Goal: Information Seeking & Learning: Learn about a topic

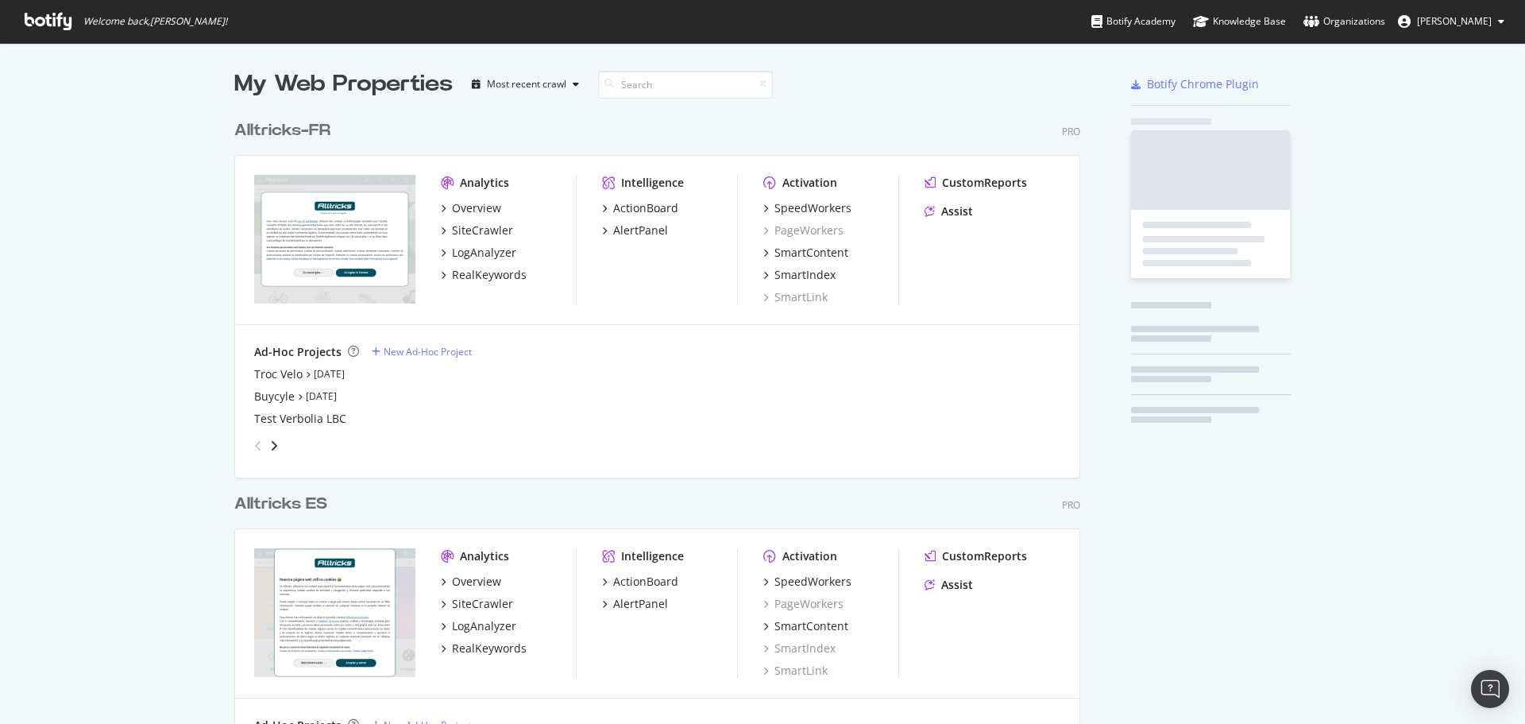
scroll to position [712, 1501]
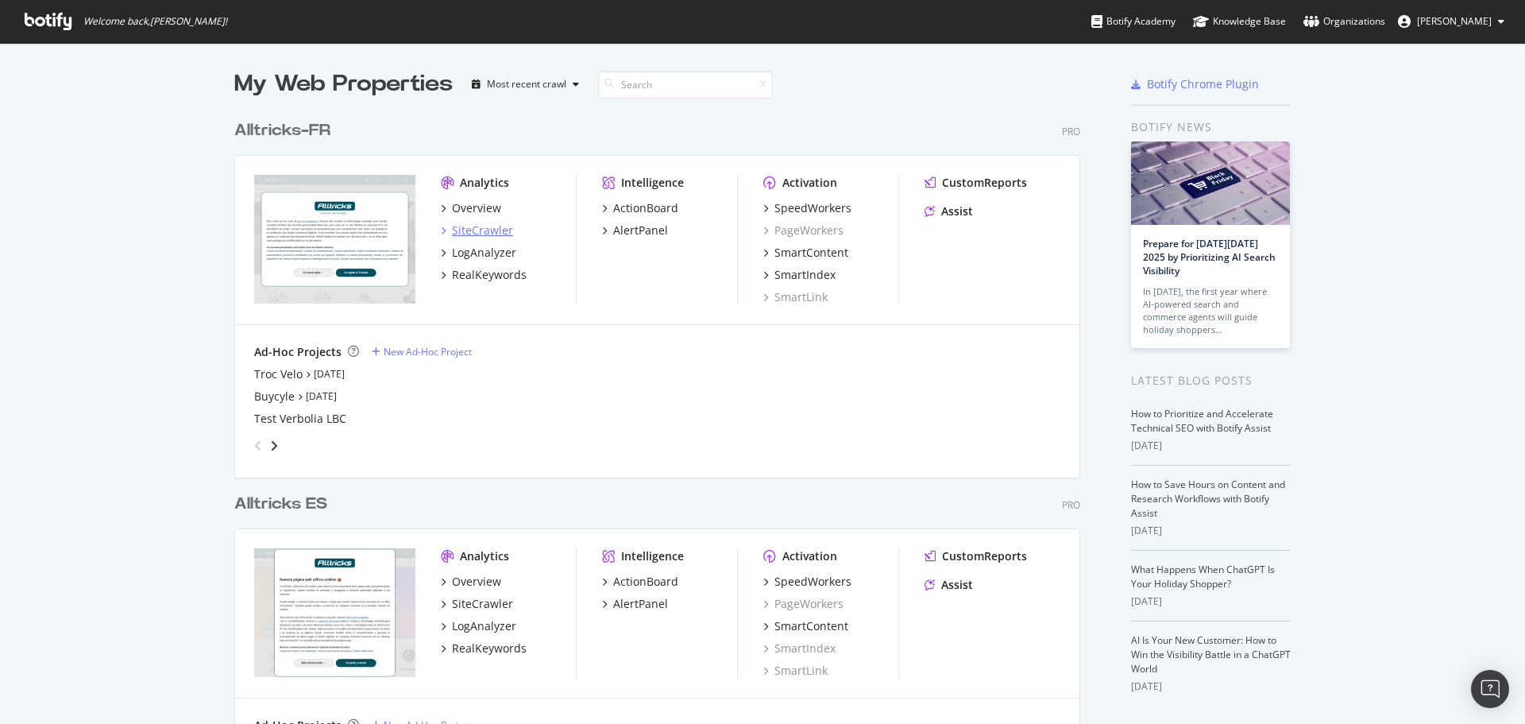
click at [465, 234] on div "SiteCrawler" at bounding box center [482, 230] width 61 height 16
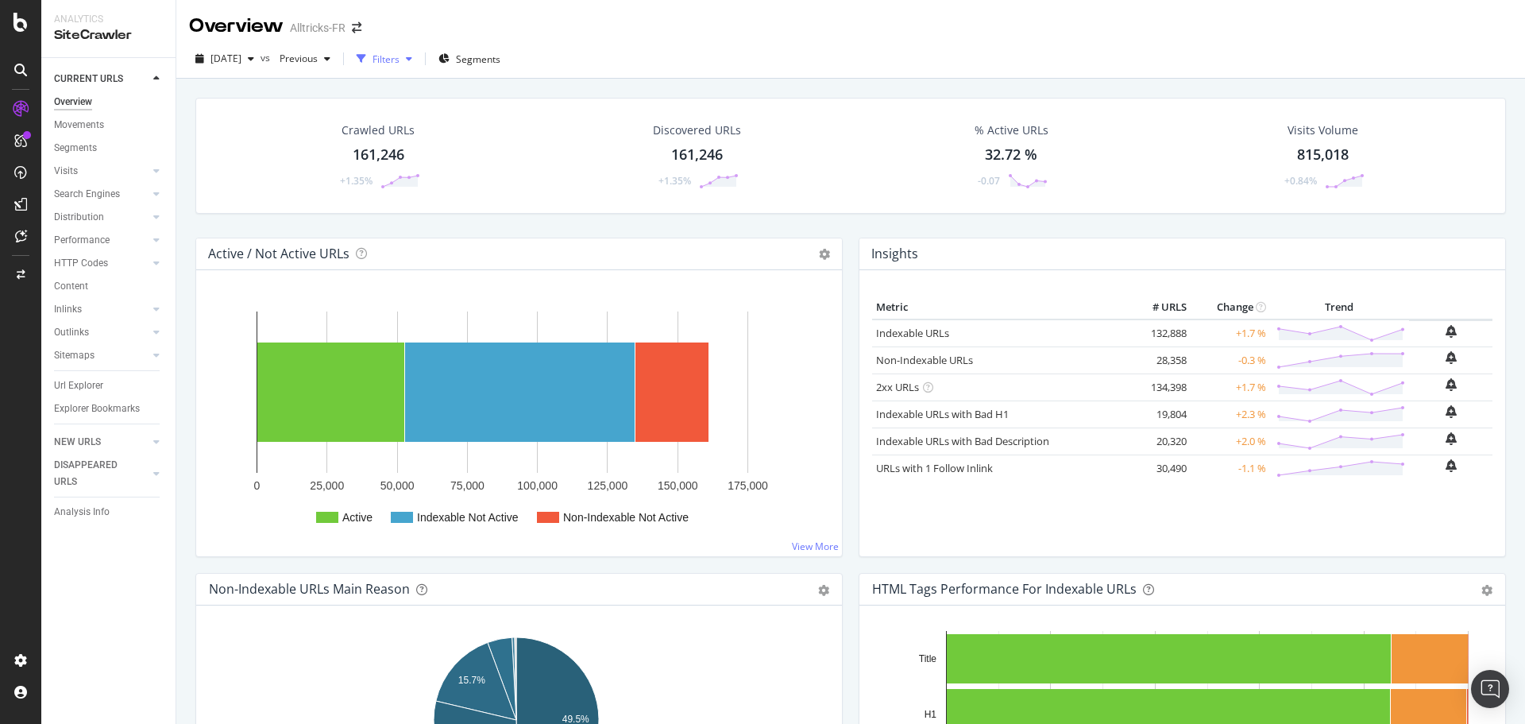
click at [400, 56] on div "Filters" at bounding box center [386, 59] width 27 height 14
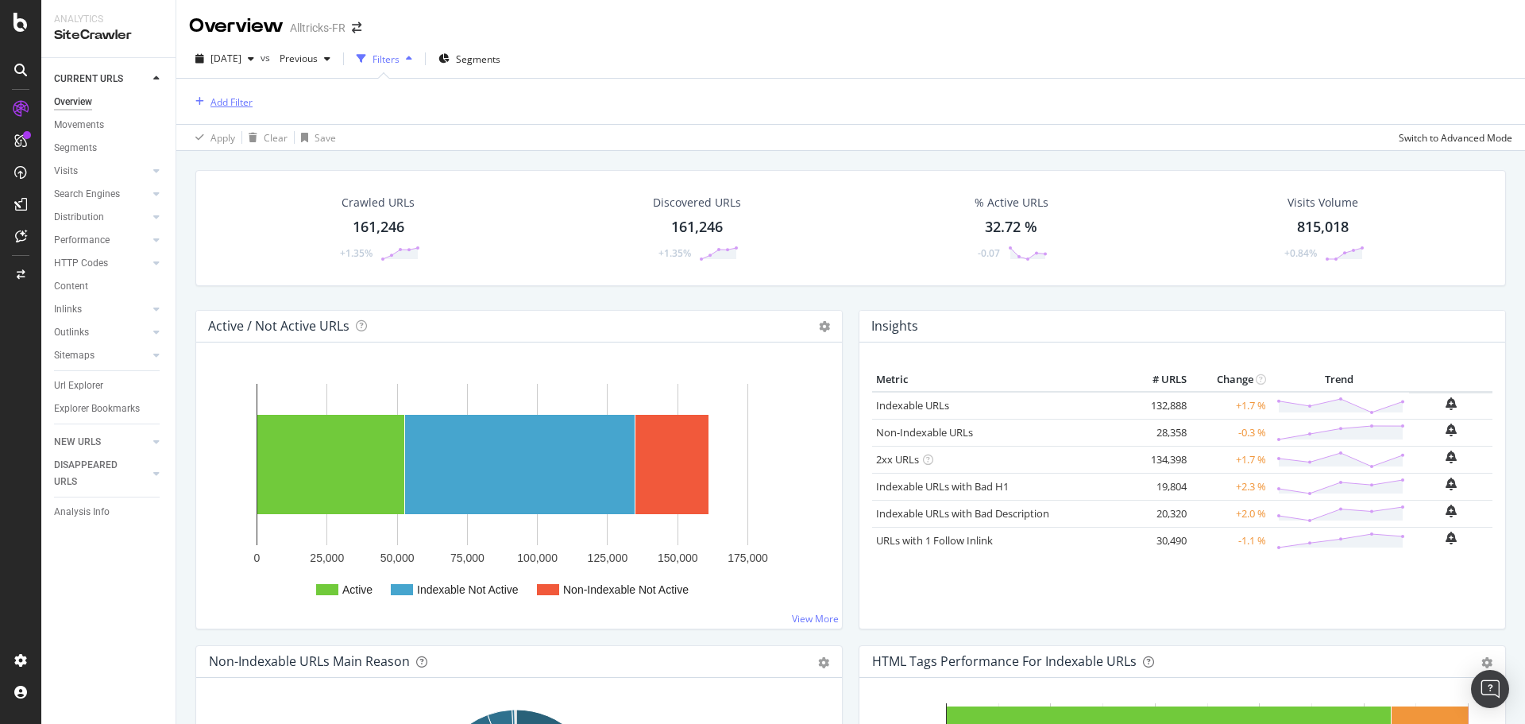
click at [228, 100] on div "Add Filter" at bounding box center [231, 102] width 42 height 14
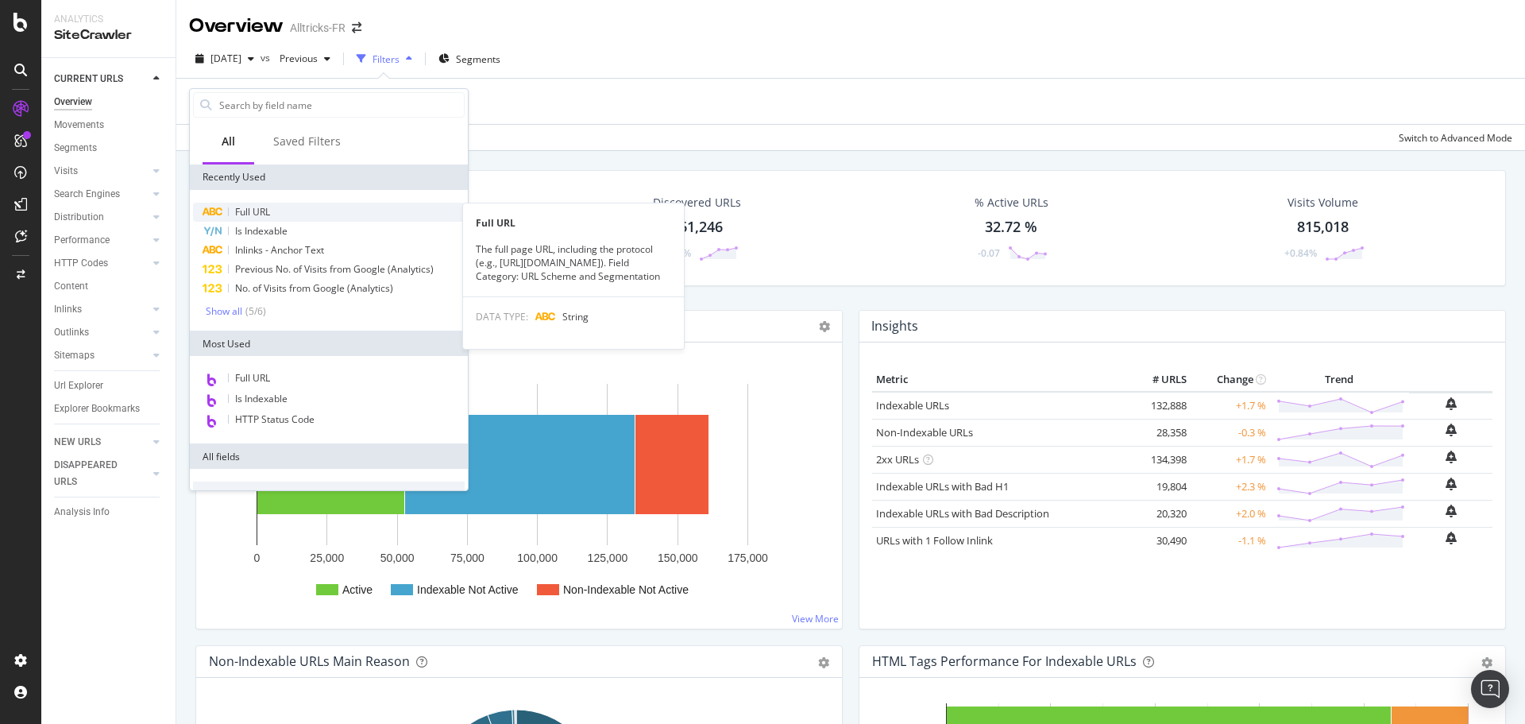
click at [268, 210] on span "Full URL" at bounding box center [252, 212] width 35 height 14
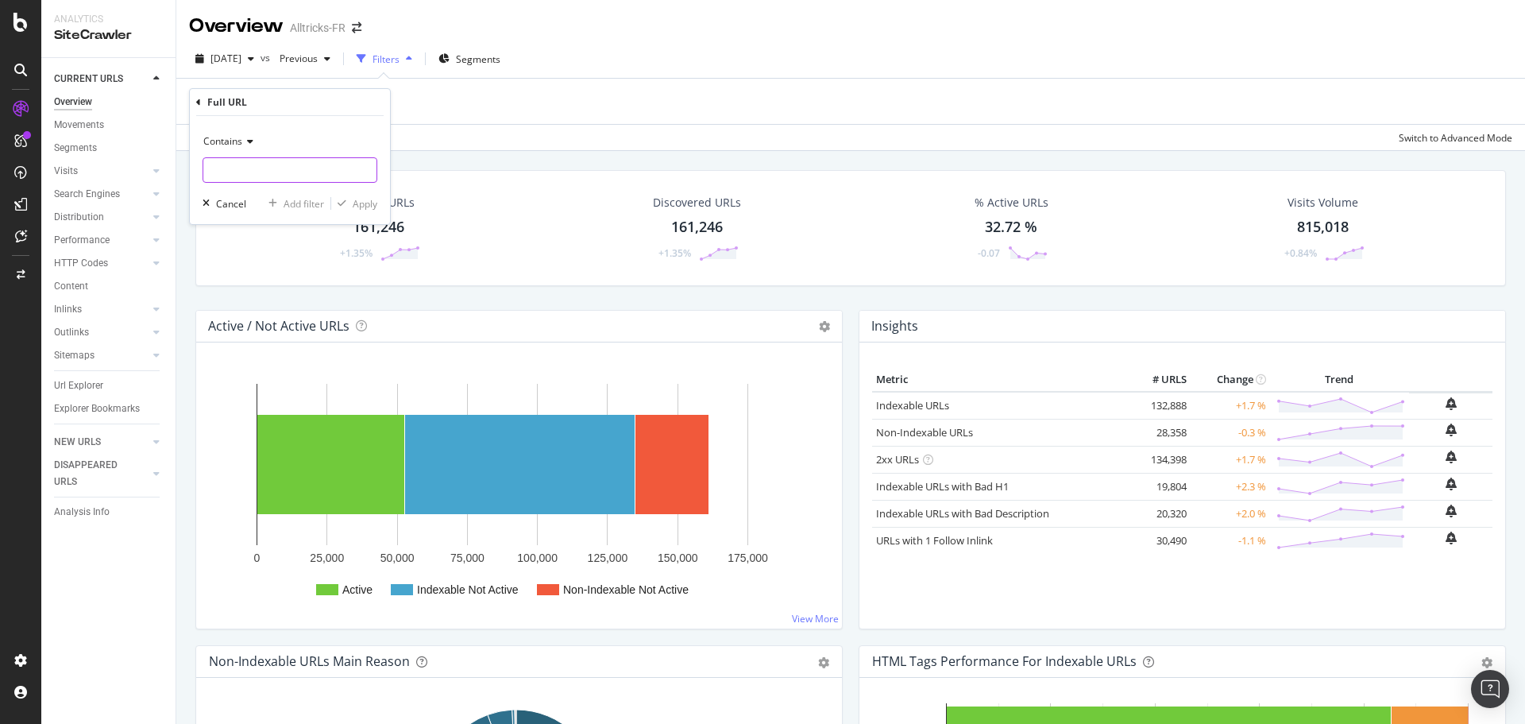
click at [291, 175] on input "text" at bounding box center [289, 169] width 173 height 25
paste input "?srsltid"
type input "?srsltid"
click at [353, 205] on div "Apply" at bounding box center [365, 204] width 25 height 14
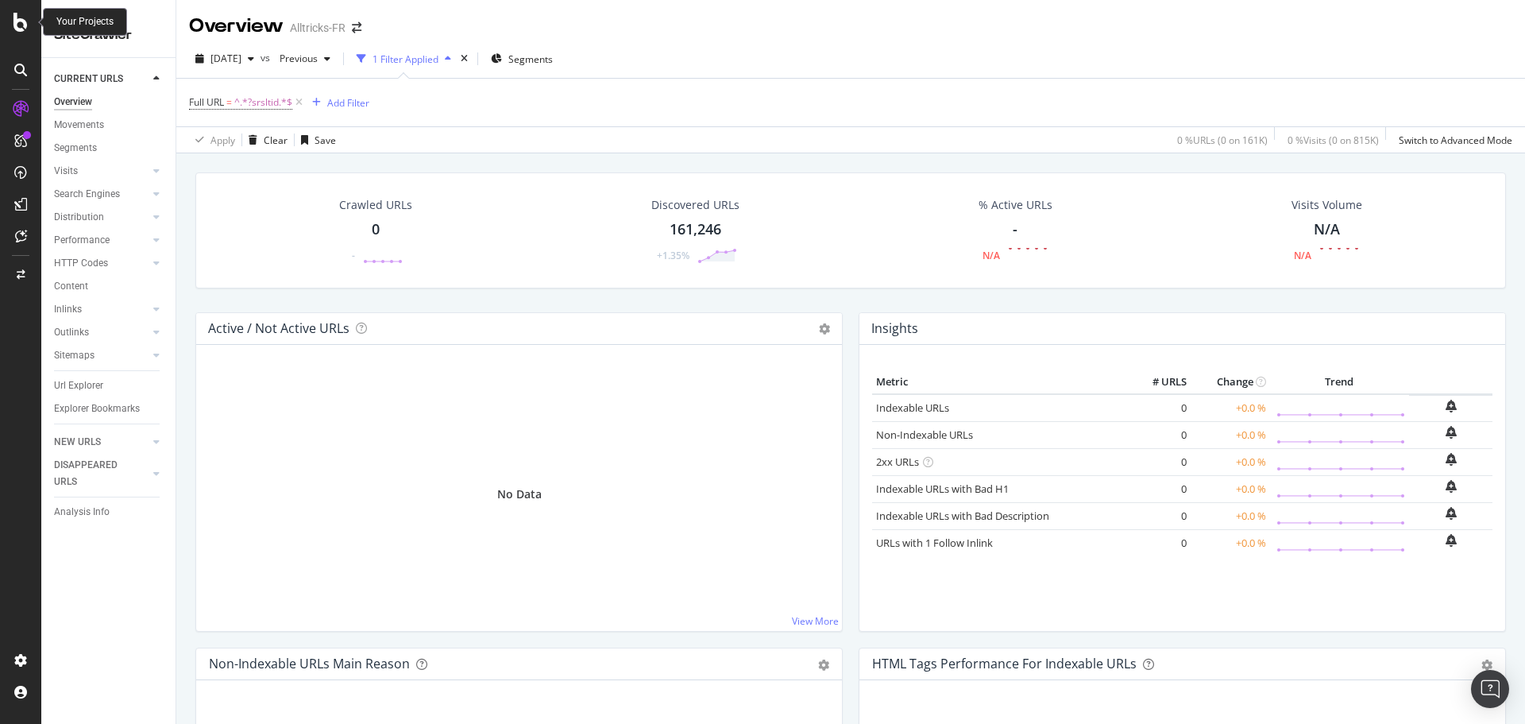
click at [23, 25] on icon at bounding box center [21, 22] width 14 height 19
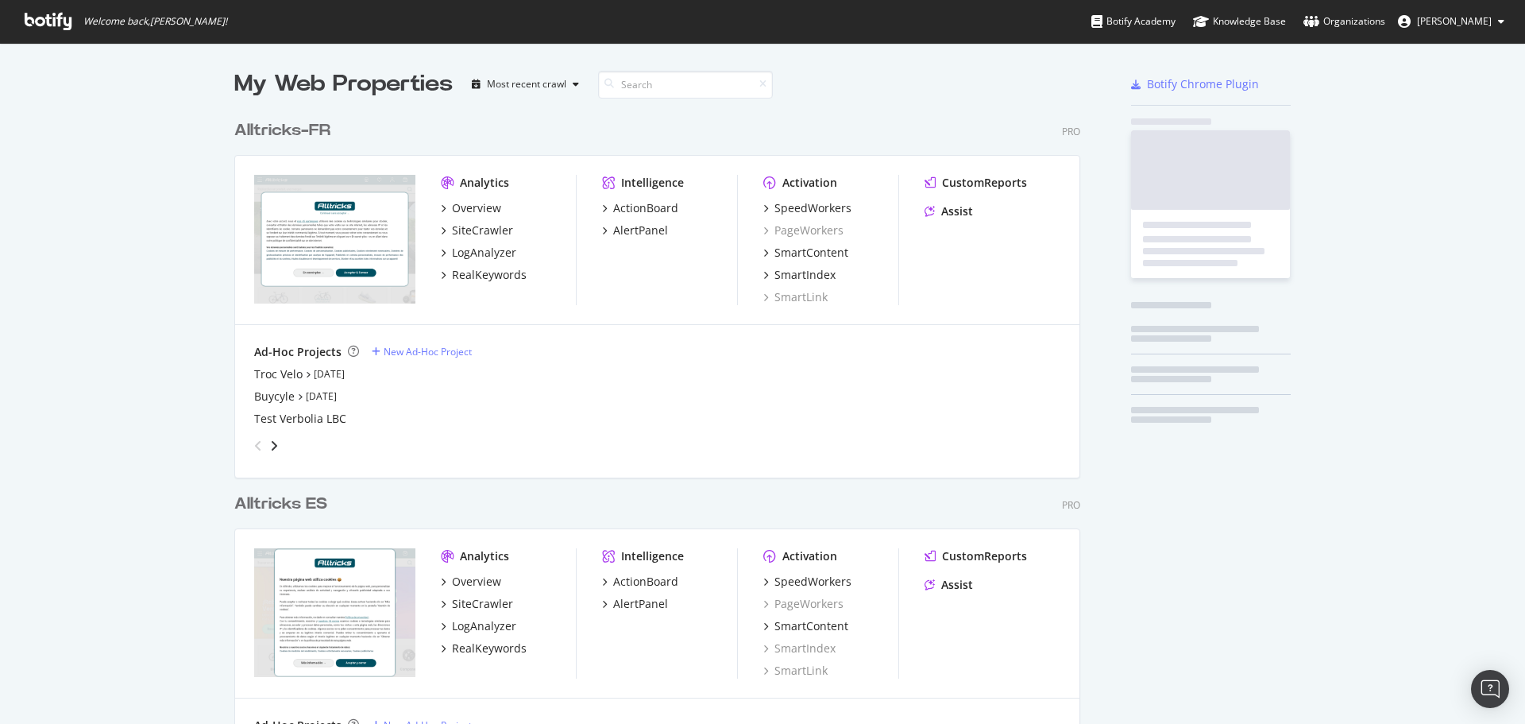
scroll to position [712, 1501]
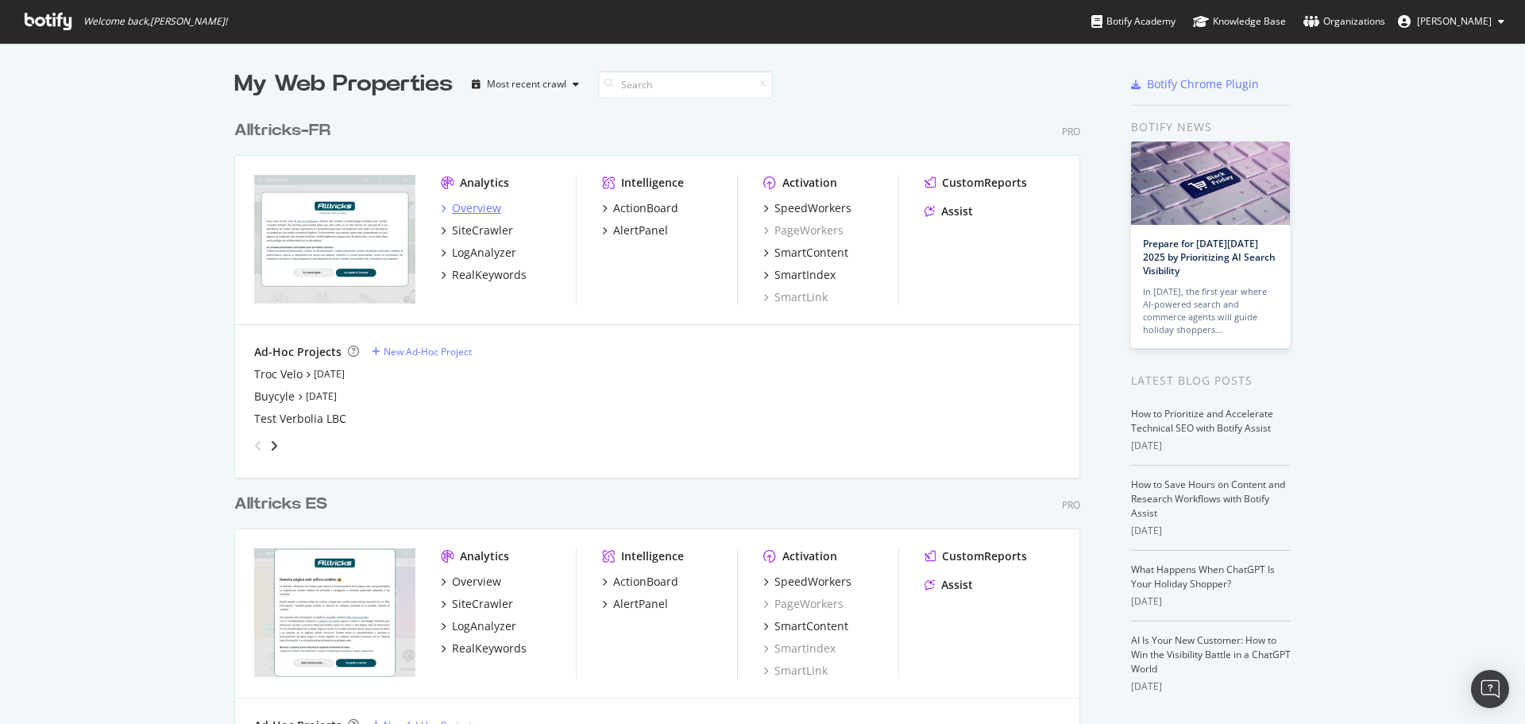
click at [466, 212] on div "Overview" at bounding box center [476, 208] width 49 height 16
click at [465, 229] on div "SiteCrawler" at bounding box center [482, 230] width 61 height 16
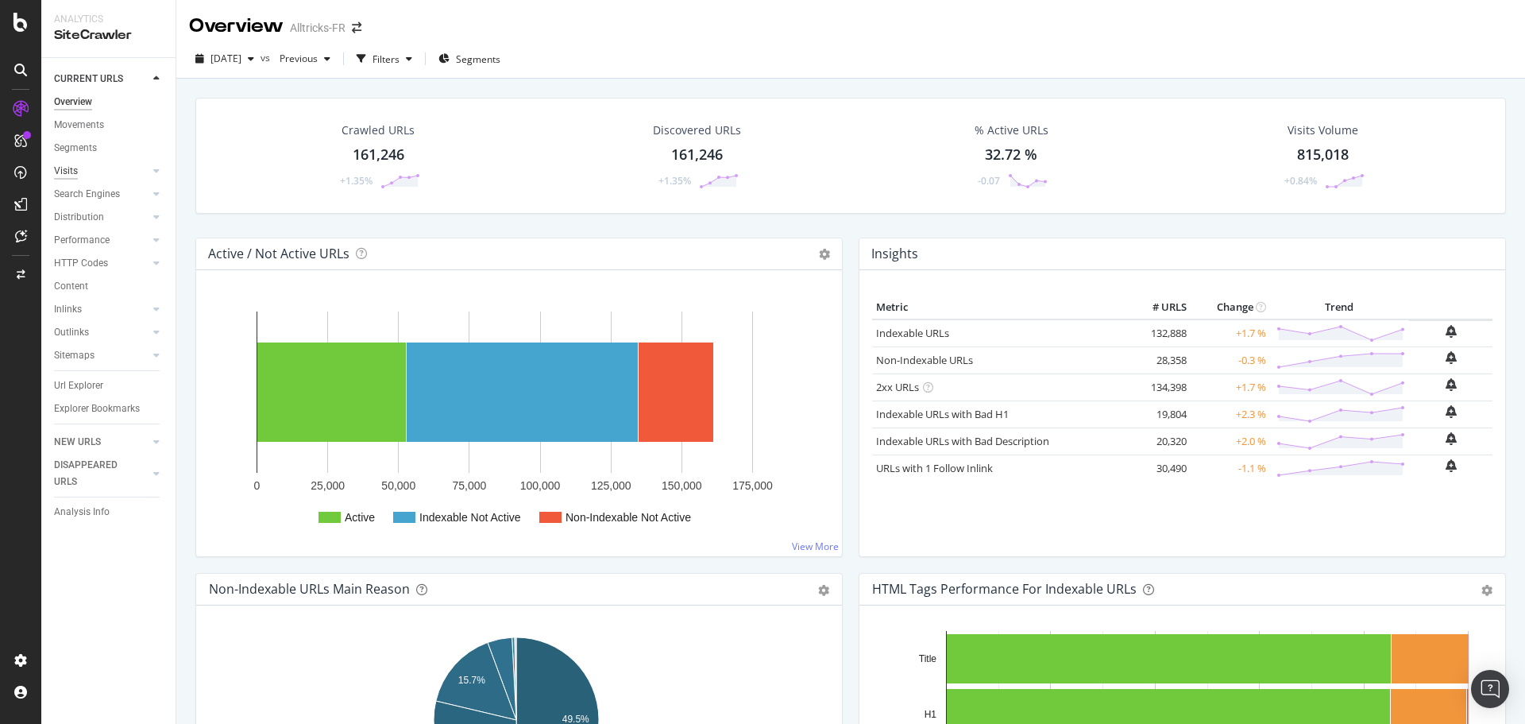
click at [73, 171] on div "Visits" at bounding box center [66, 171] width 24 height 17
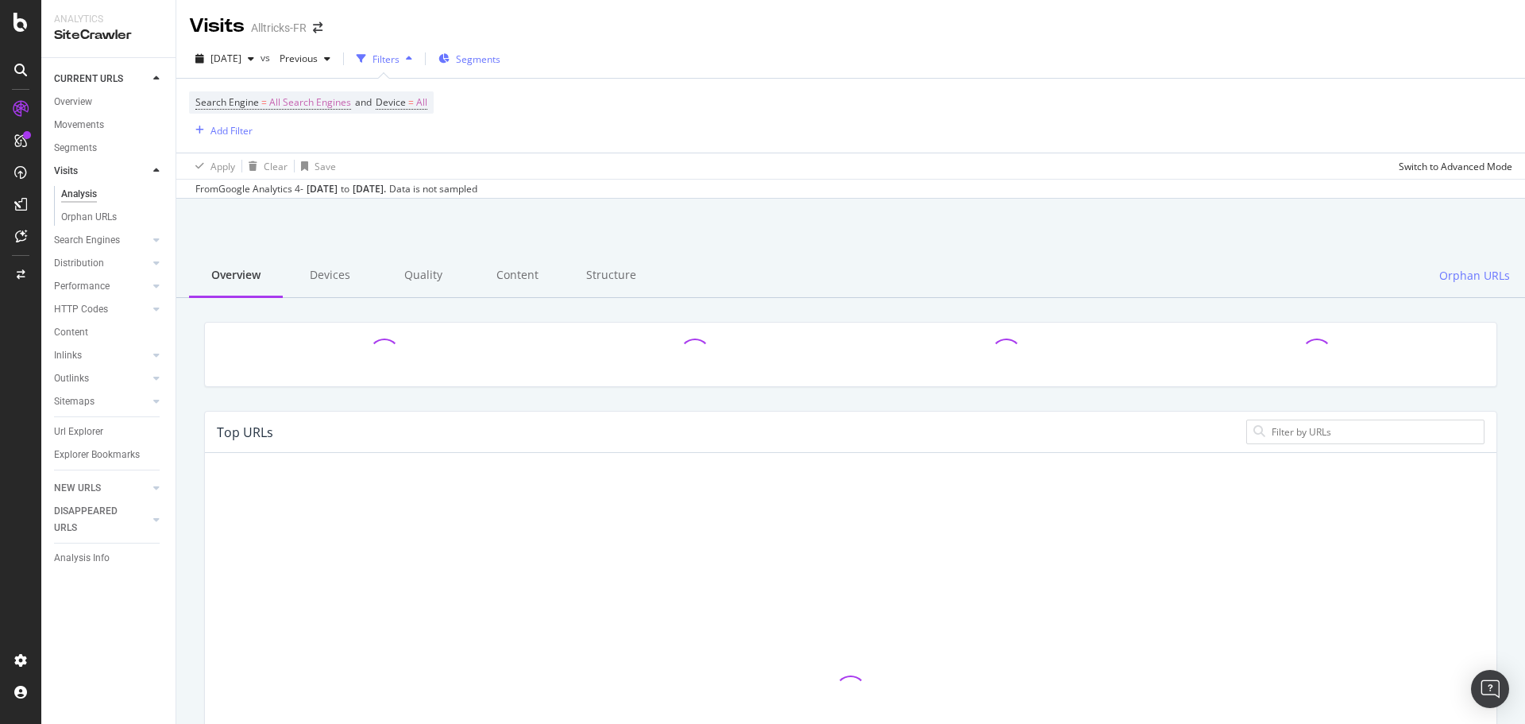
click at [493, 56] on span "Segments" at bounding box center [478, 59] width 44 height 14
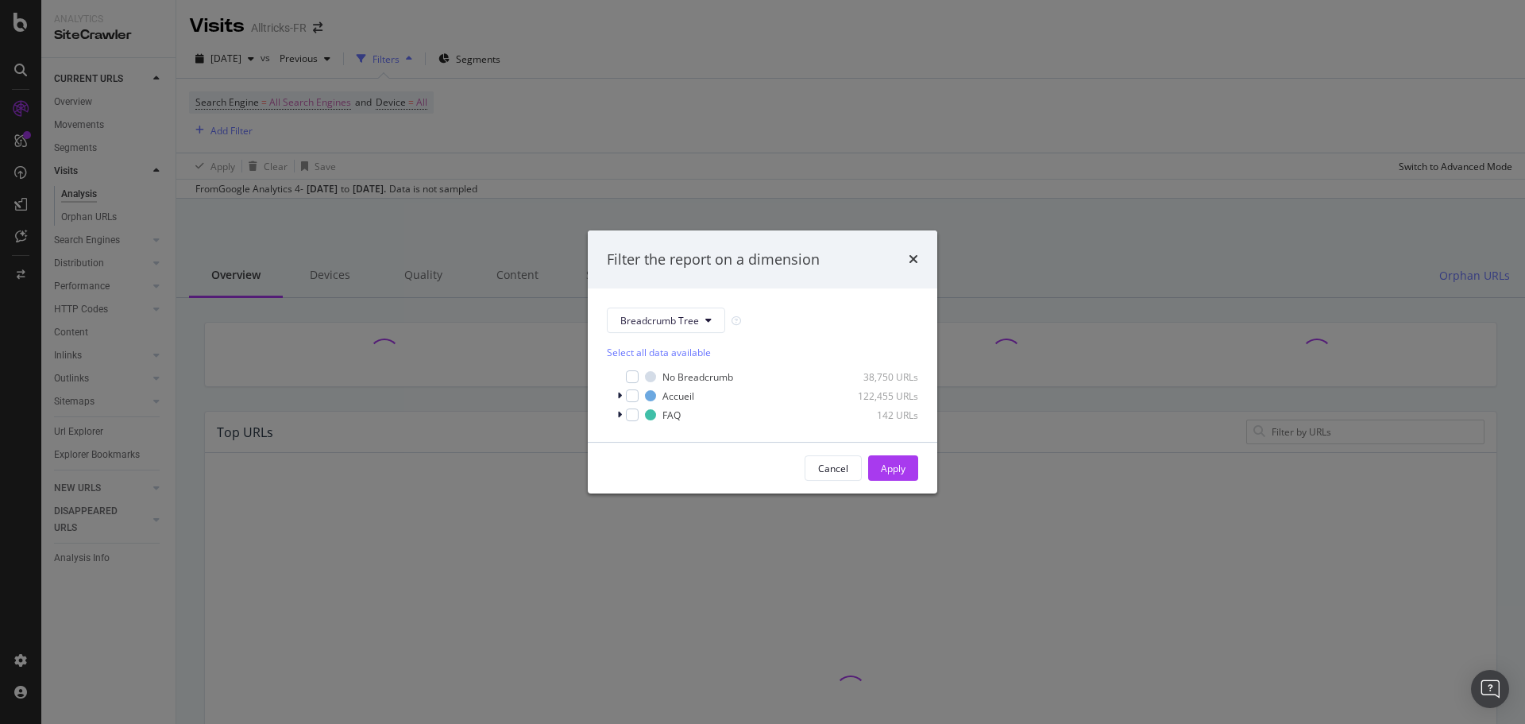
click at [776, 190] on div "Filter the report on a dimension Breadcrumb Tree Select all data available No B…" at bounding box center [762, 362] width 1525 height 724
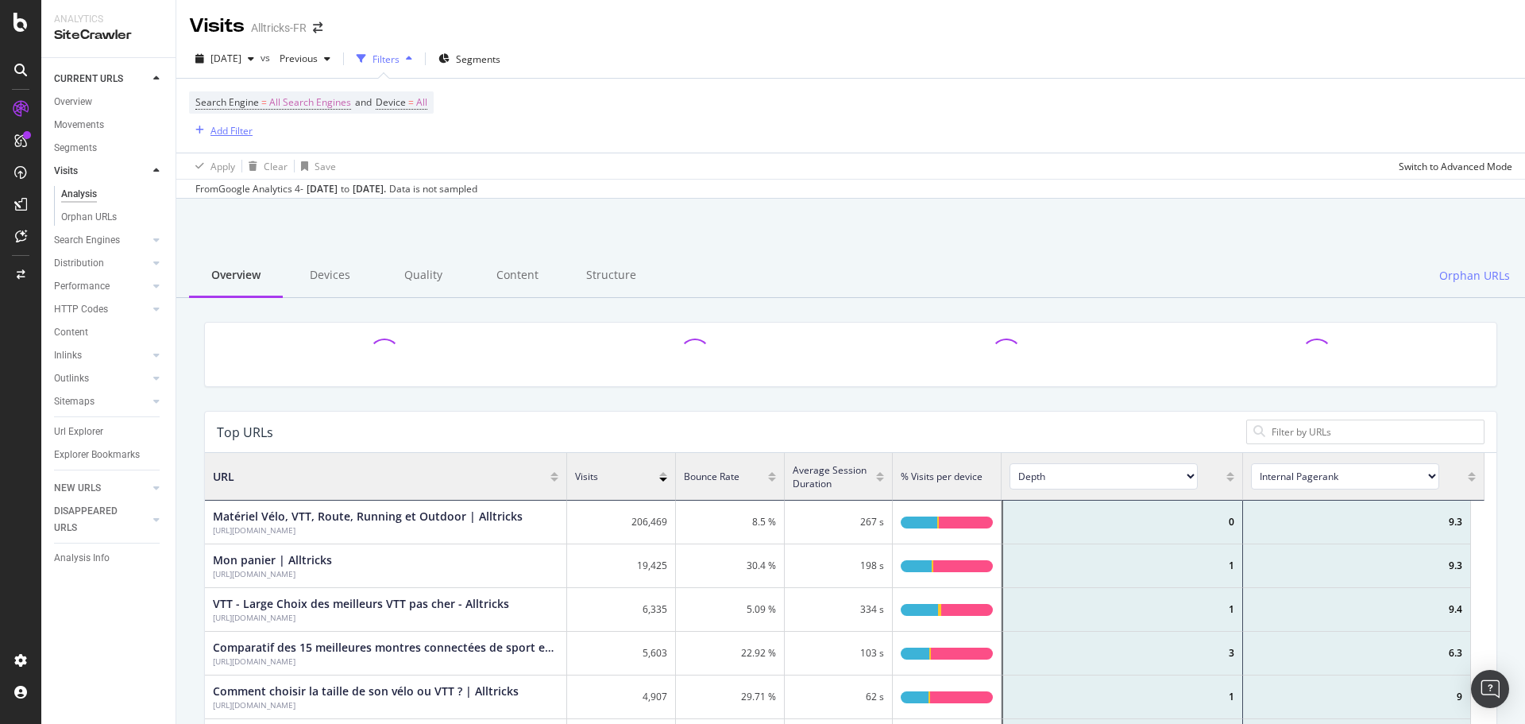
click at [217, 129] on div "Add Filter" at bounding box center [231, 131] width 42 height 14
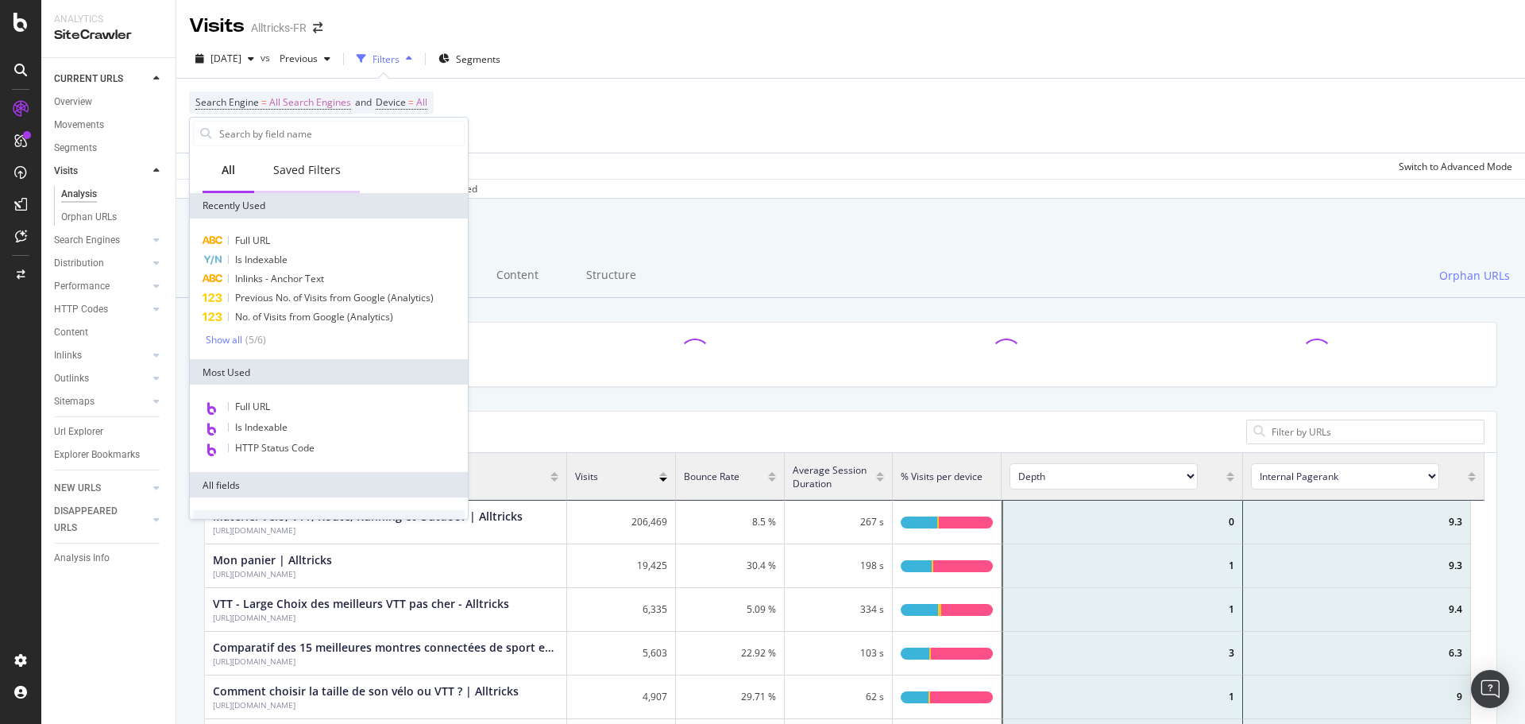
scroll to position [465, 1268]
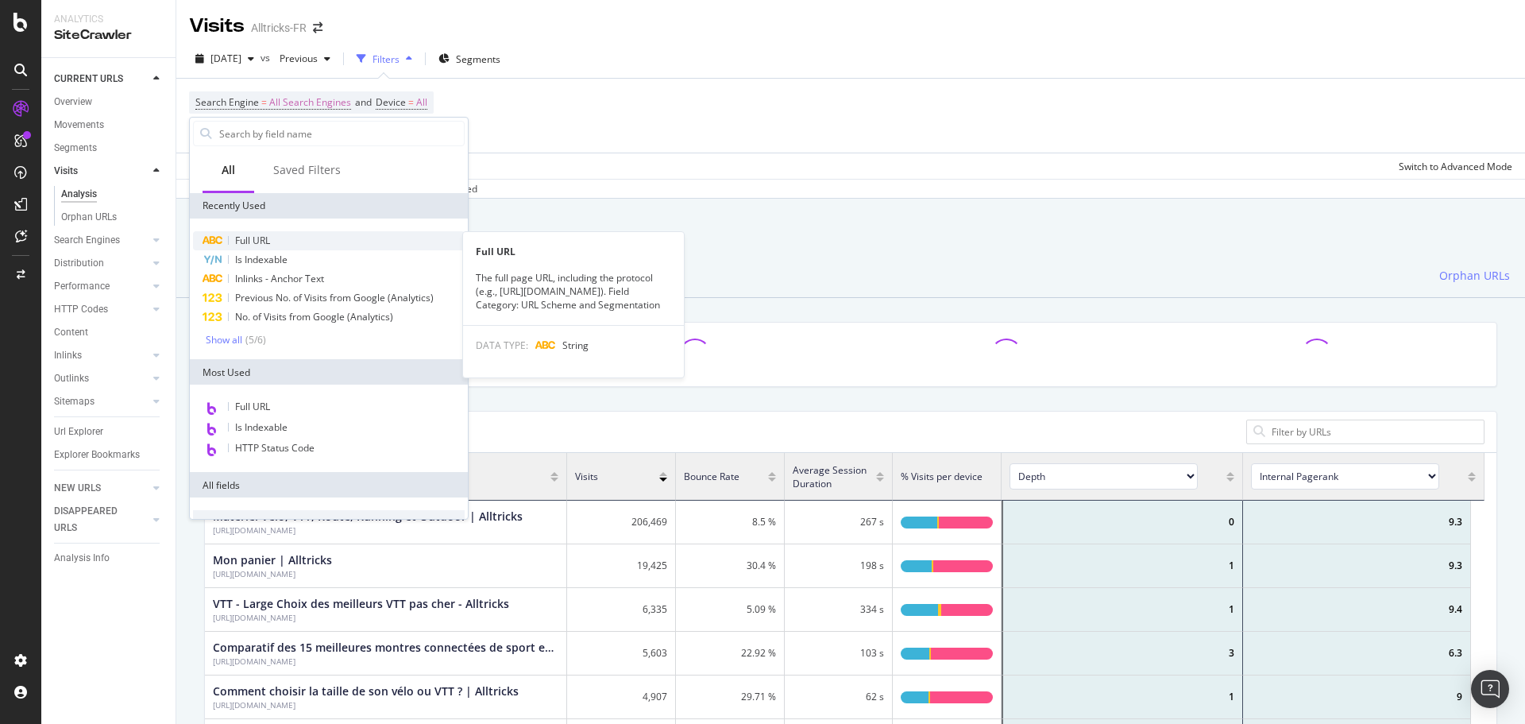
click at [259, 235] on span "Full URL" at bounding box center [252, 241] width 35 height 14
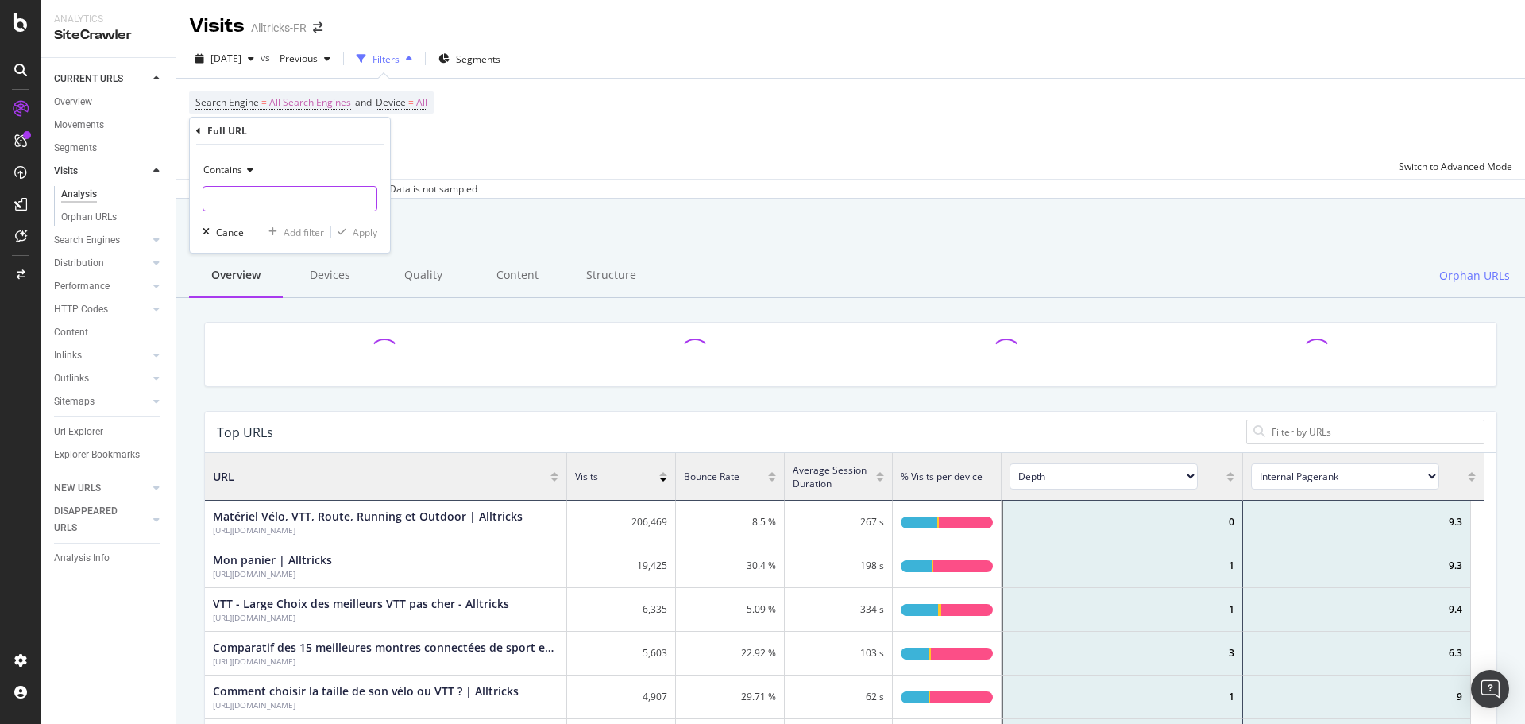
click at [260, 206] on input "text" at bounding box center [289, 198] width 173 height 25
paste input "?srsltid"
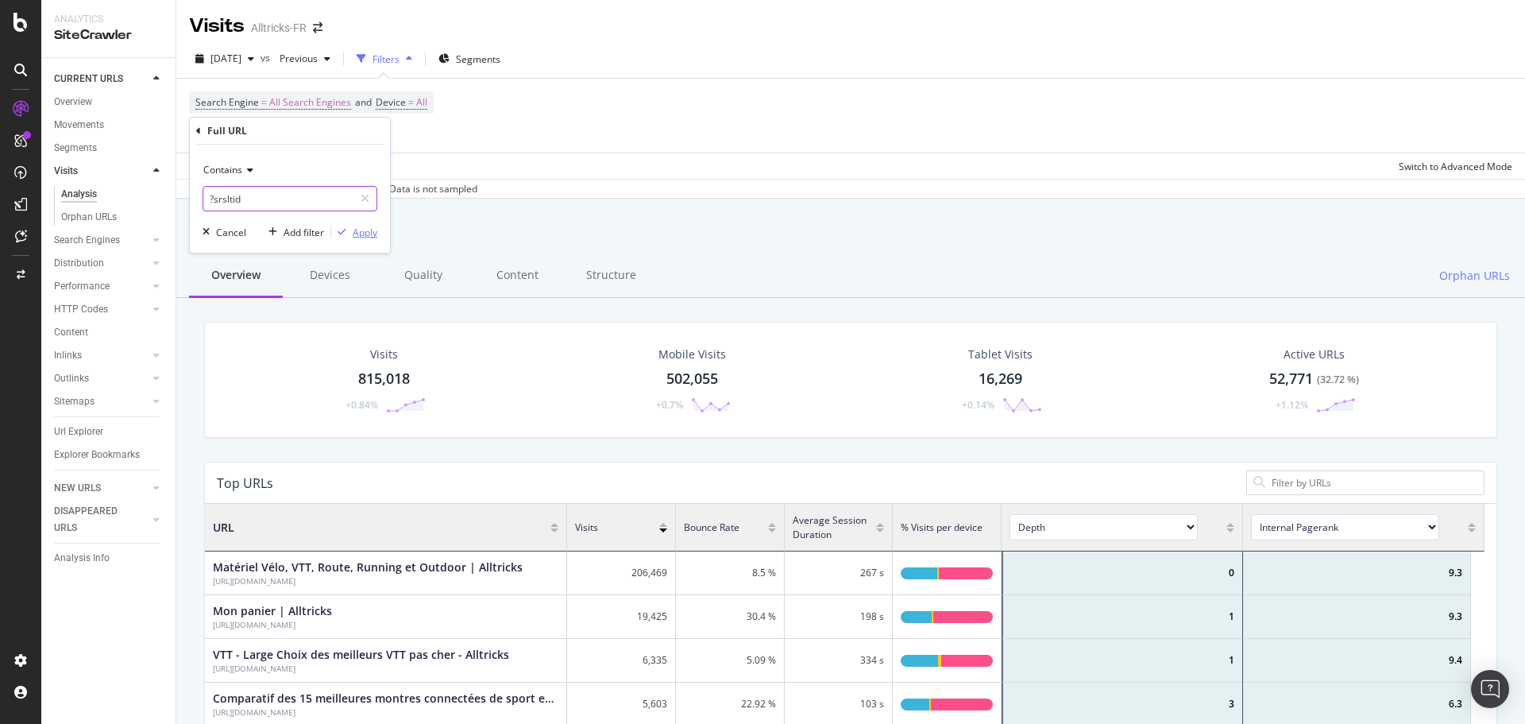
type input "?srsltid"
click at [376, 235] on div "Apply" at bounding box center [365, 233] width 25 height 14
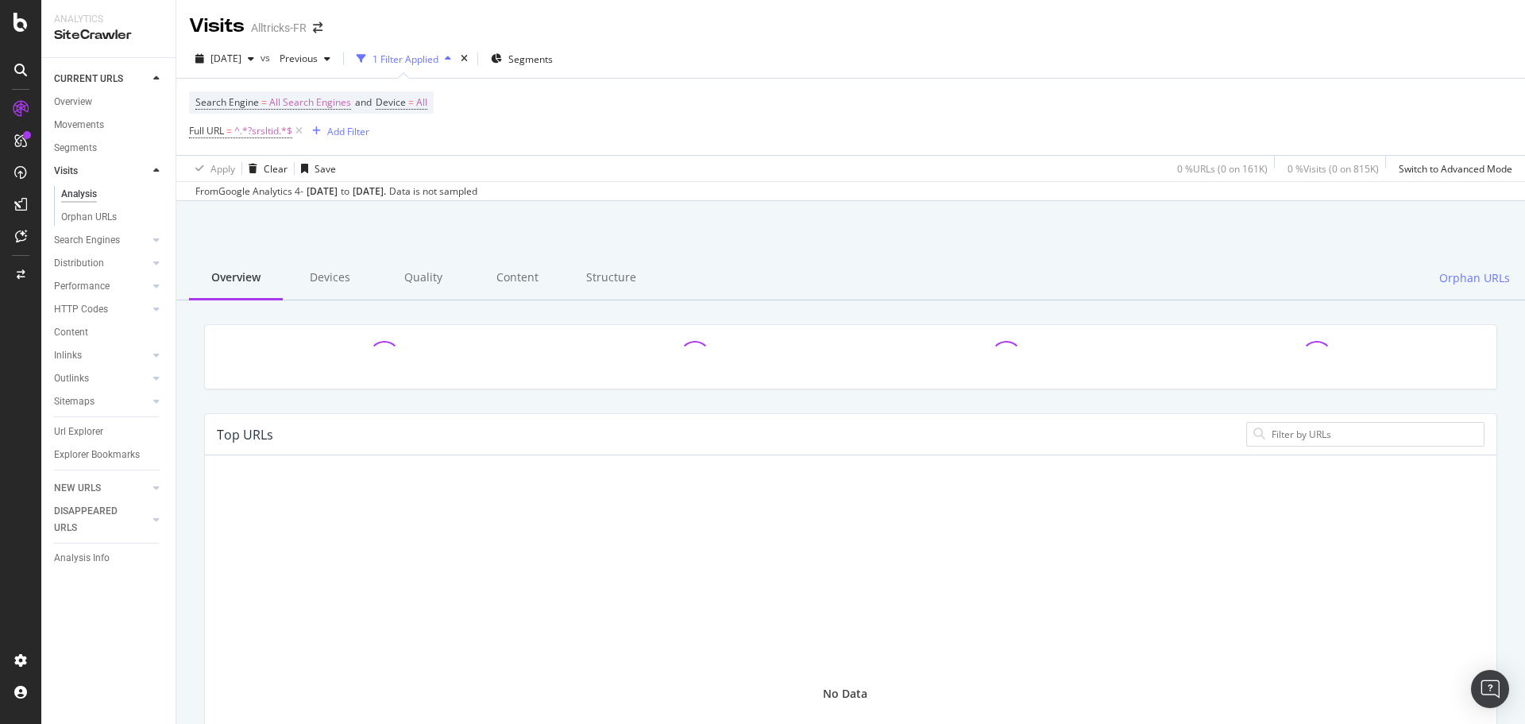
scroll to position [465, 1268]
click at [241, 63] on span "[DATE]" at bounding box center [225, 59] width 31 height 14
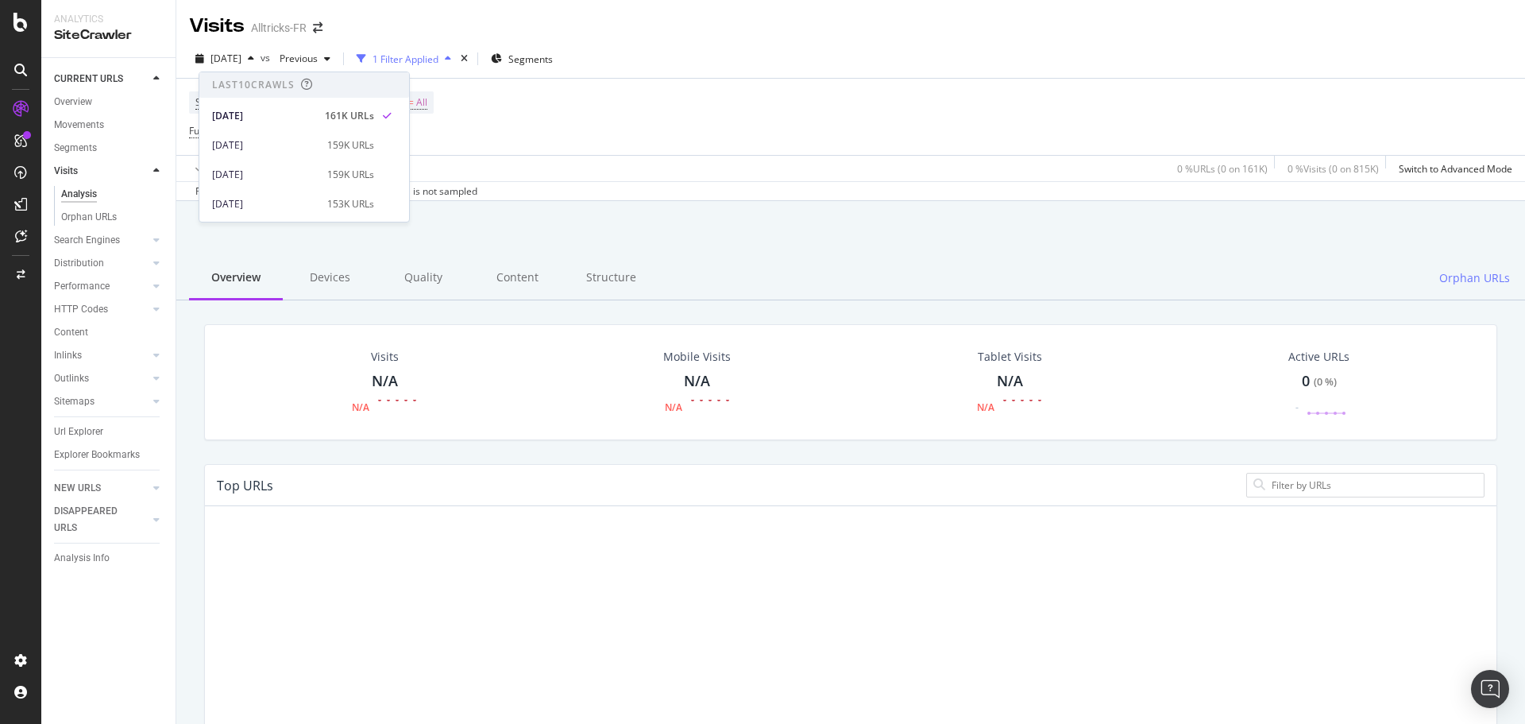
drag, startPoint x: 87, startPoint y: 379, endPoint x: 73, endPoint y: 349, distance: 32.7
click at [87, 379] on div "Outlinks" at bounding box center [71, 378] width 35 height 17
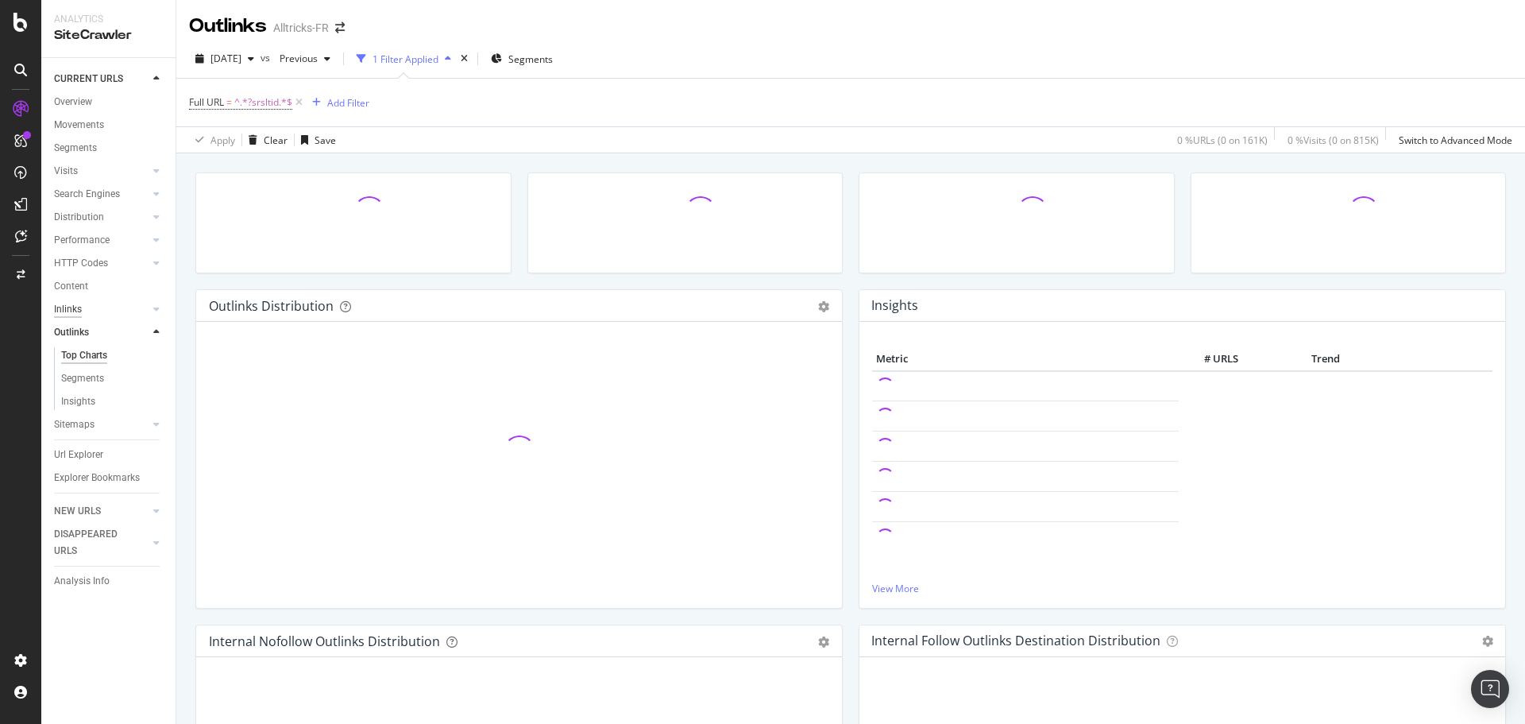
click at [81, 308] on div "Inlinks" at bounding box center [68, 309] width 28 height 17
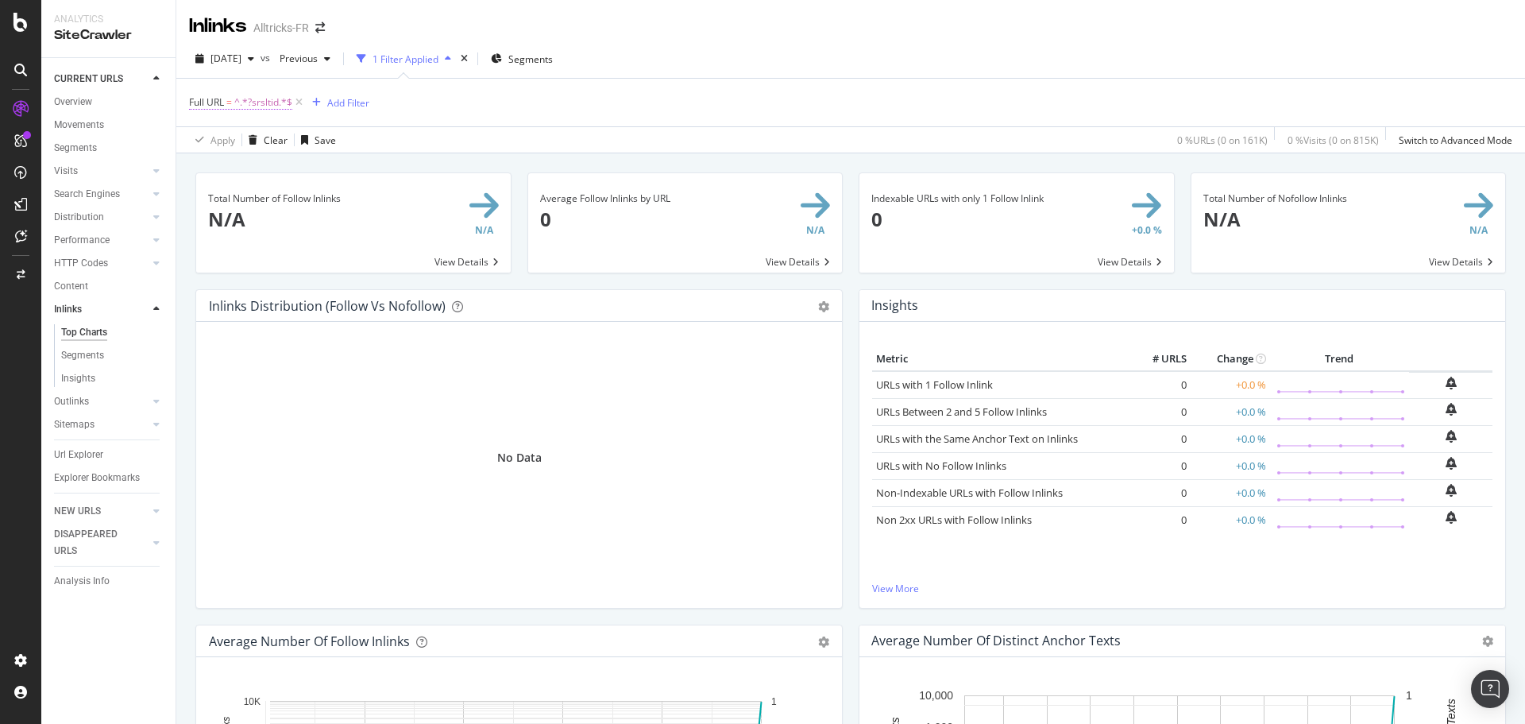
click at [280, 102] on span "^.*?srsltid.*$" at bounding box center [263, 102] width 58 height 22
click at [255, 181] on input "?srsltid" at bounding box center [278, 168] width 150 height 25
click at [258, 178] on input "?srsltid" at bounding box center [278, 168] width 150 height 25
type input "?"
click at [334, 200] on div "button" at bounding box center [341, 202] width 21 height 10
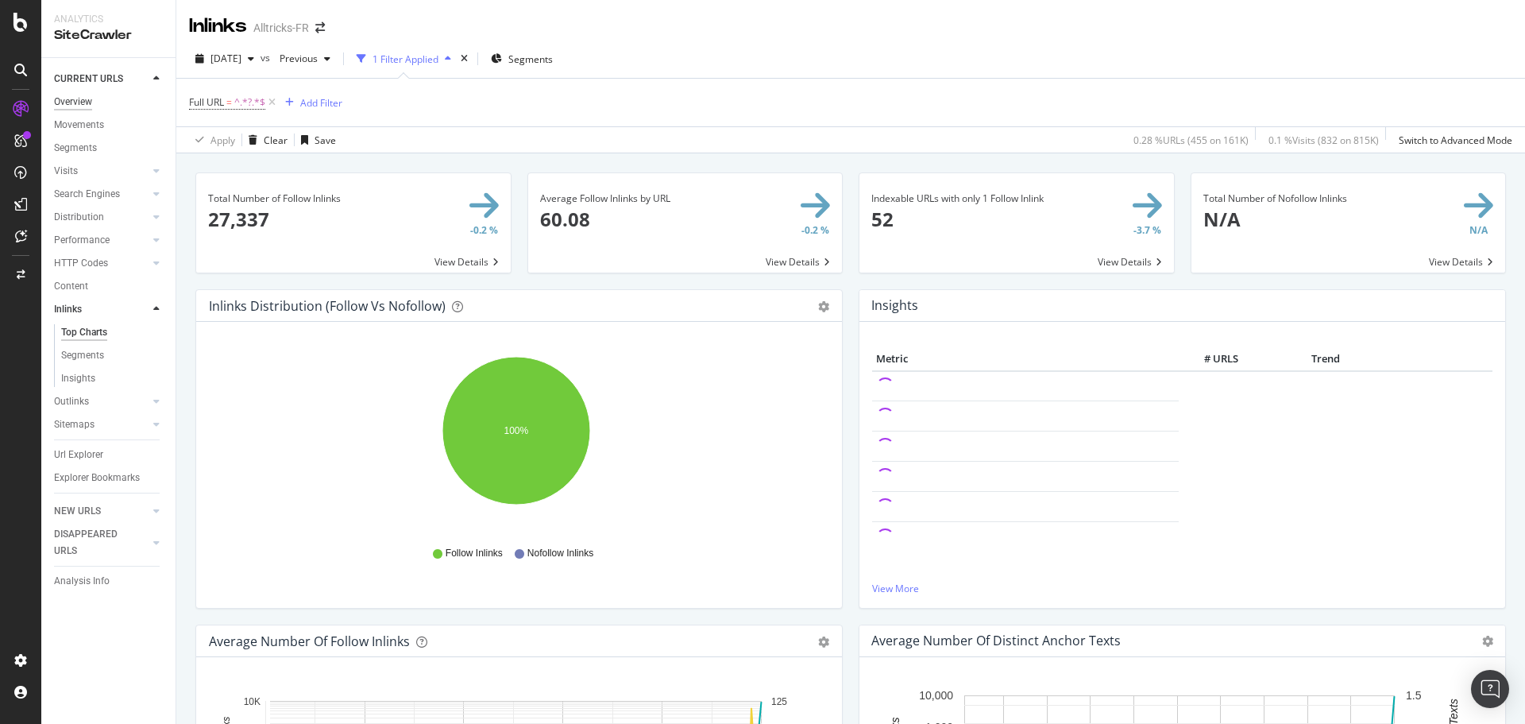
click at [92, 105] on div "Overview" at bounding box center [73, 102] width 38 height 17
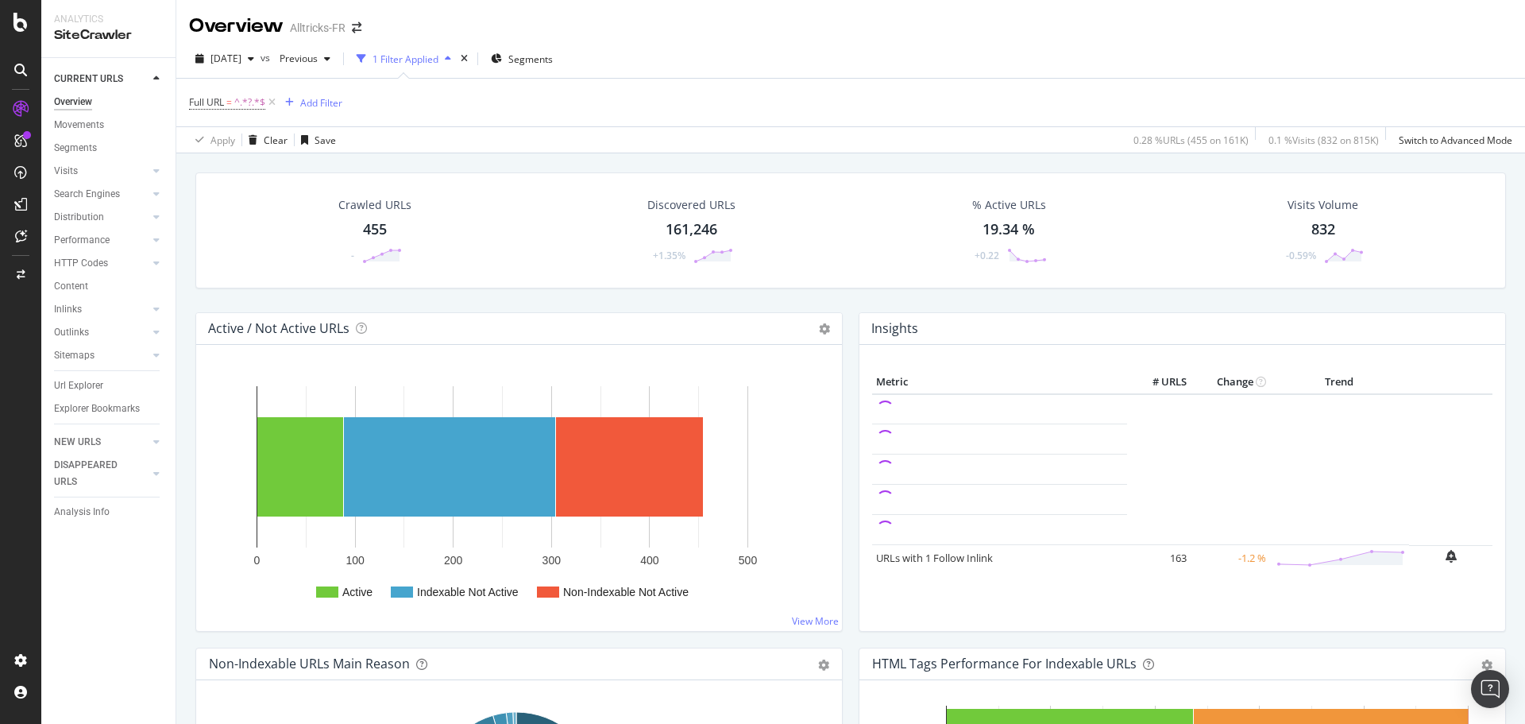
click at [1296, 214] on div "Visits Volume 832 -0.59%" at bounding box center [1323, 230] width 113 height 83
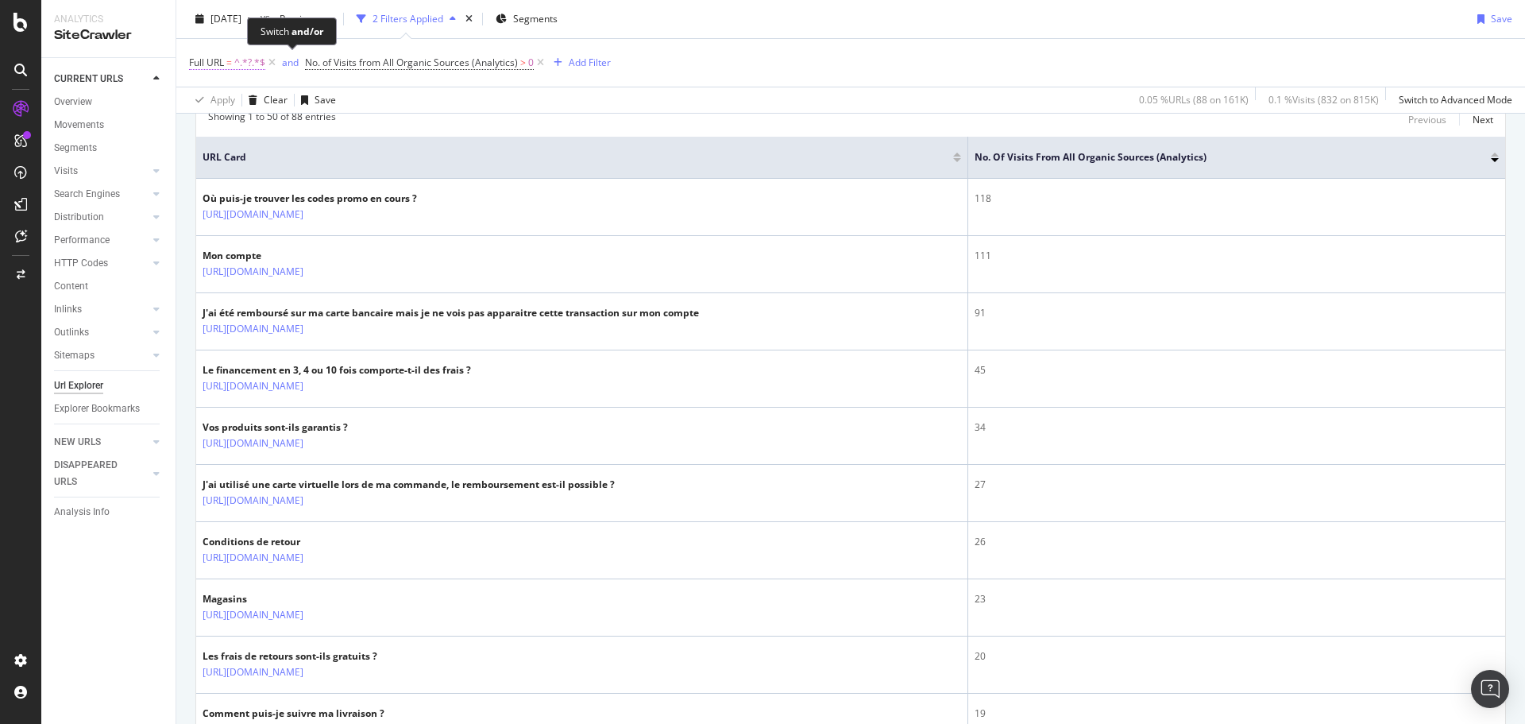
scroll to position [318, 0]
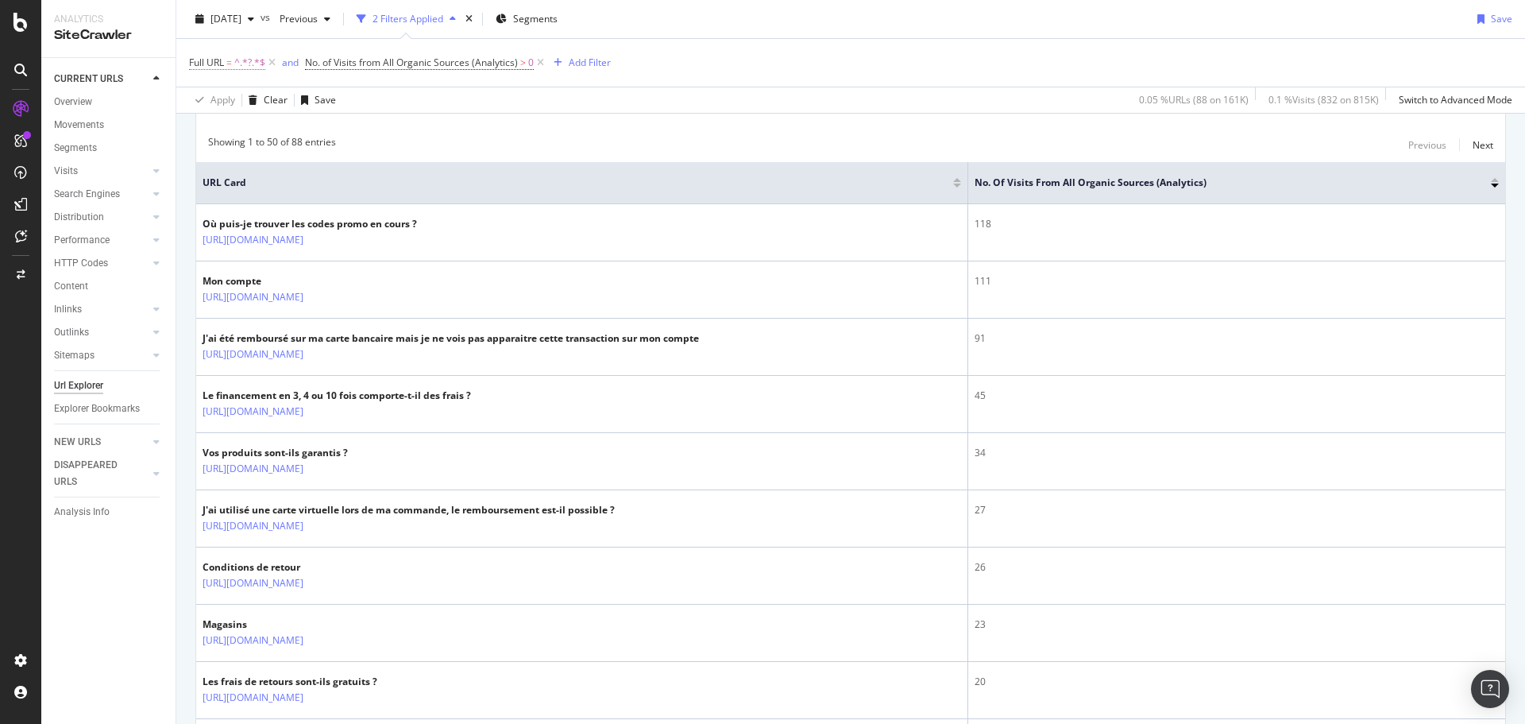
click at [227, 65] on span "=" at bounding box center [229, 63] width 6 height 14
click at [255, 132] on input "?" at bounding box center [278, 128] width 150 height 25
click at [258, 131] on input "?" at bounding box center [278, 128] width 150 height 25
type input "?s"
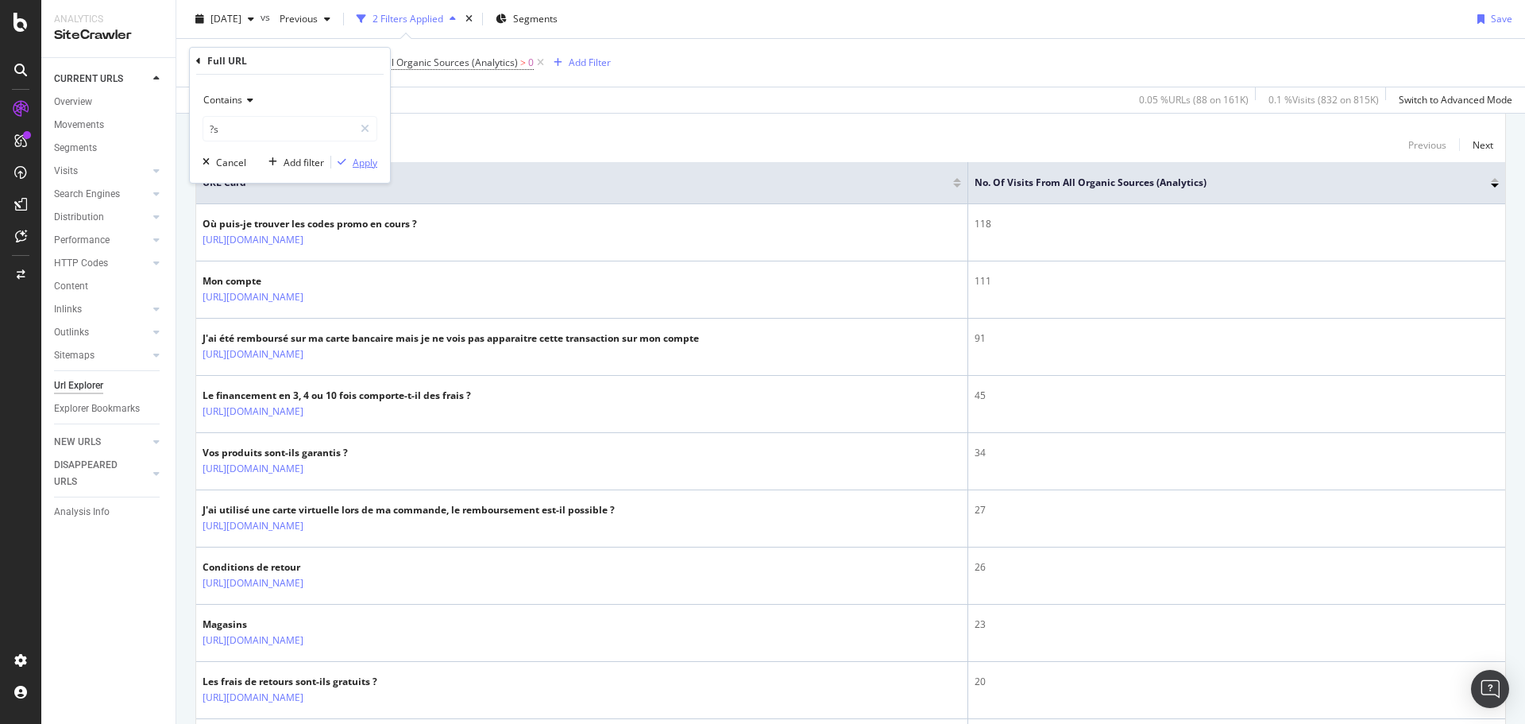
click at [361, 164] on div "Apply" at bounding box center [365, 163] width 25 height 14
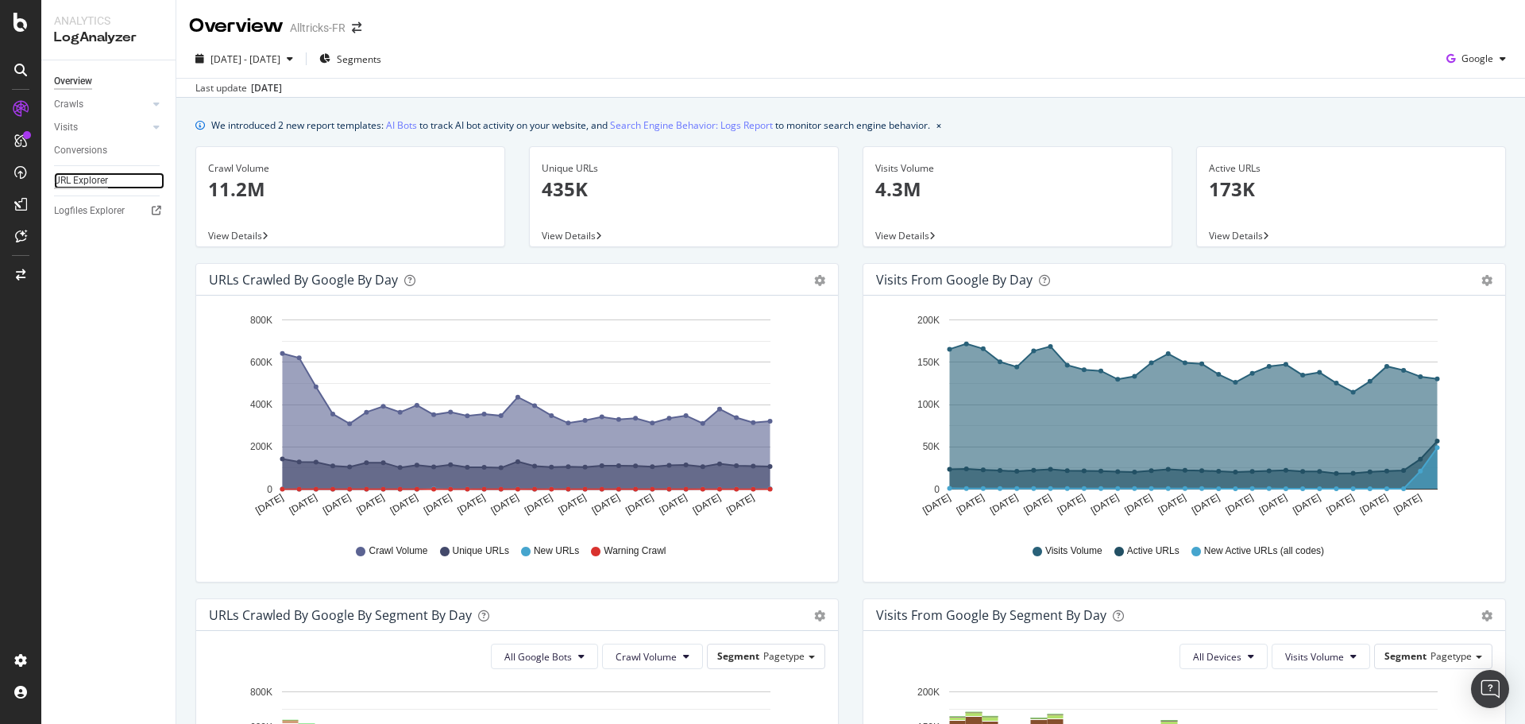
click at [85, 183] on div "URL Explorer" at bounding box center [81, 180] width 54 height 17
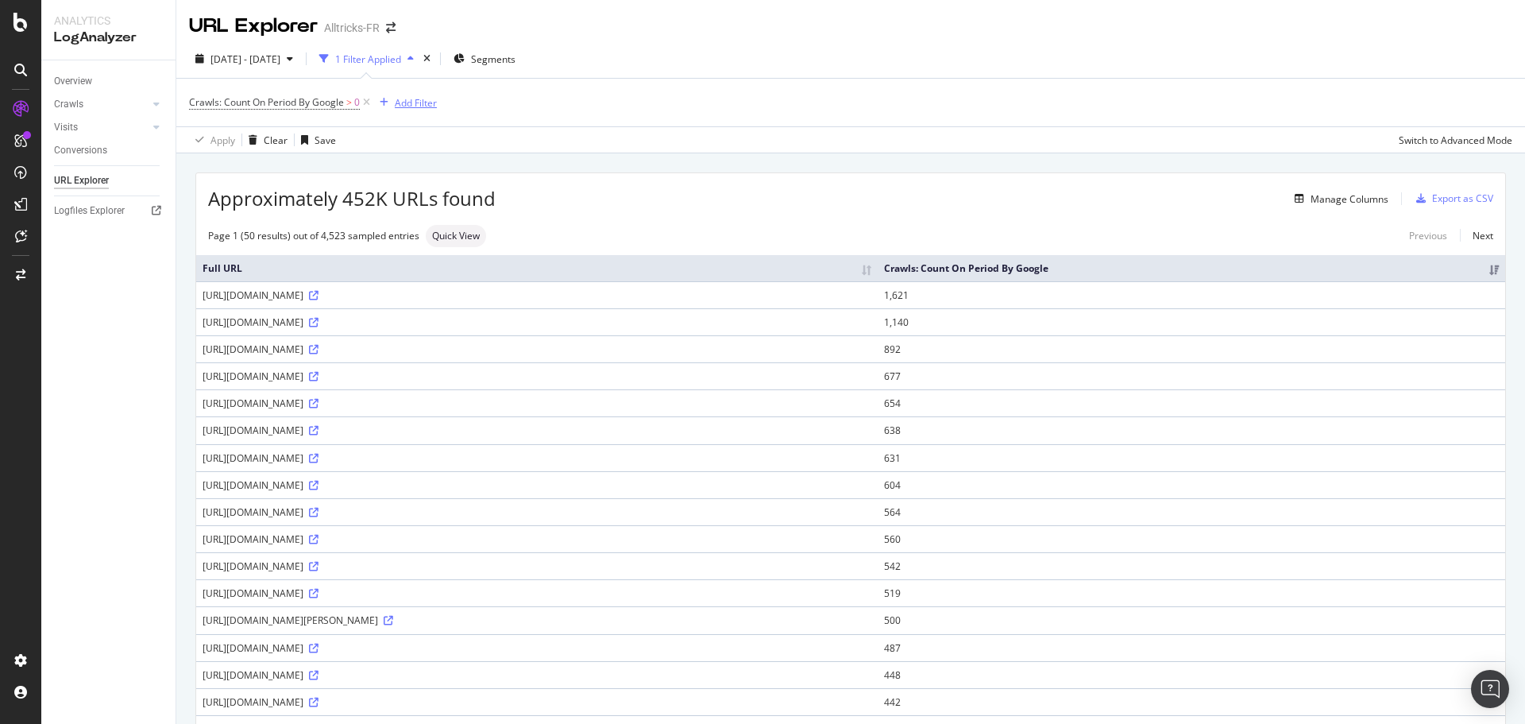
click at [392, 102] on div "button" at bounding box center [383, 103] width 21 height 10
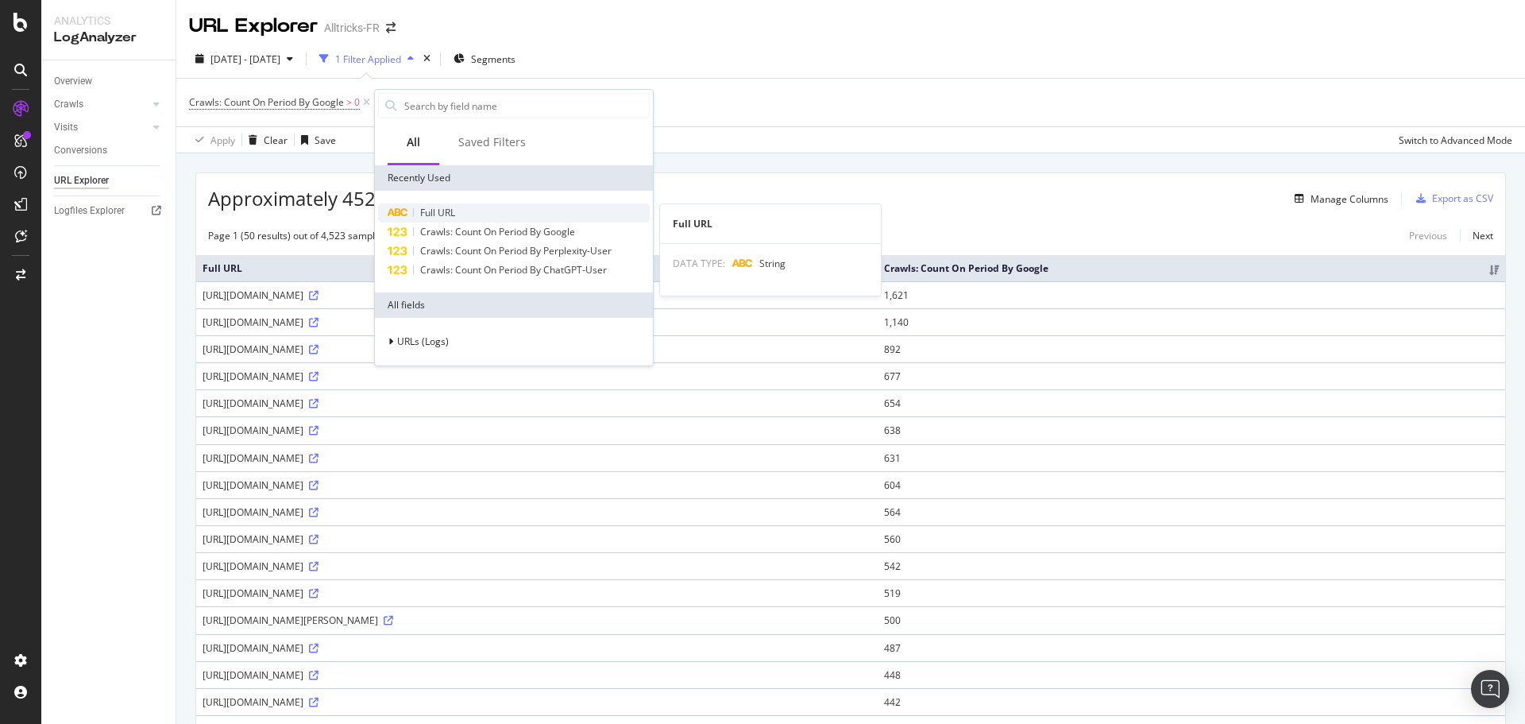
click at [428, 205] on div "Full URL" at bounding box center [514, 212] width 272 height 19
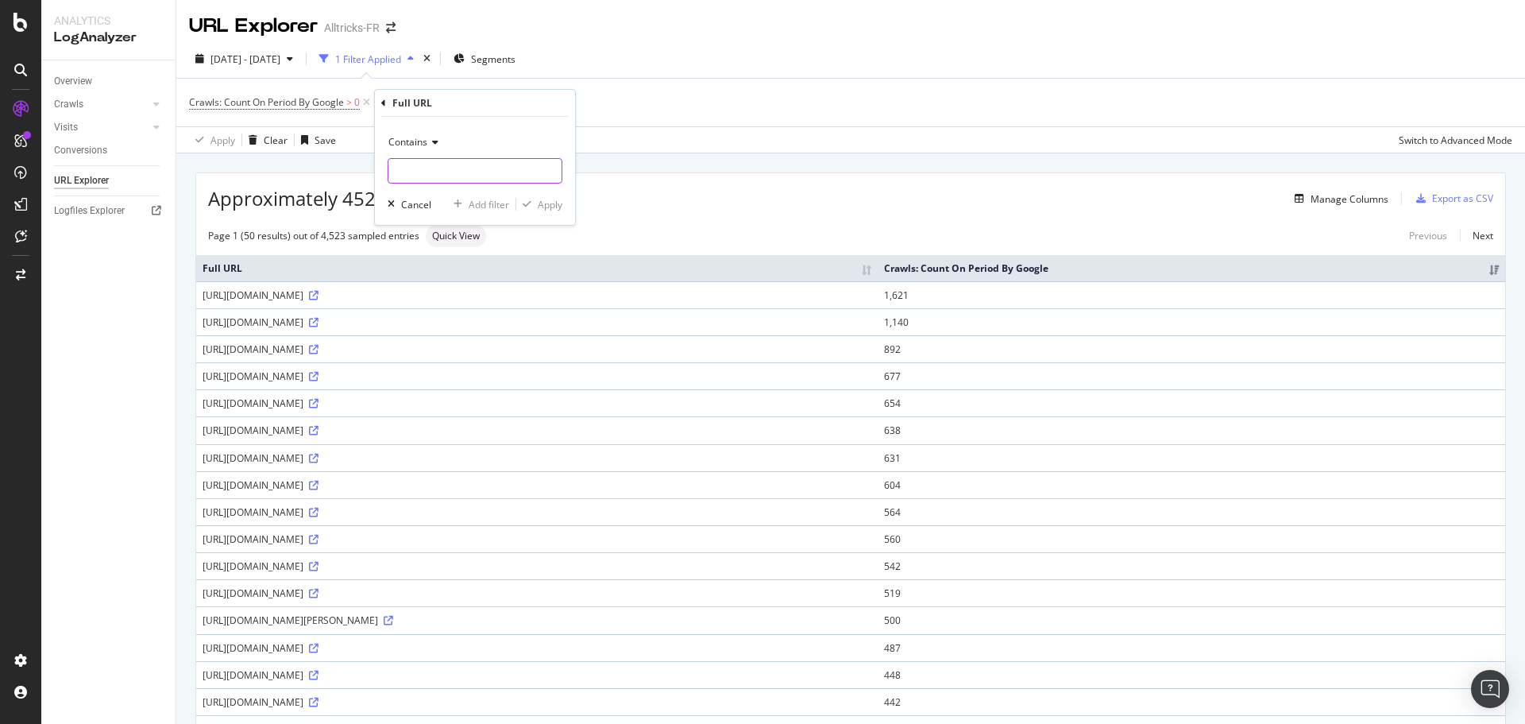
click at [415, 170] on input "text" at bounding box center [474, 170] width 173 height 25
click at [423, 176] on input "s" at bounding box center [463, 170] width 150 height 25
paste input "?srsltid"
type input "?srsltid"
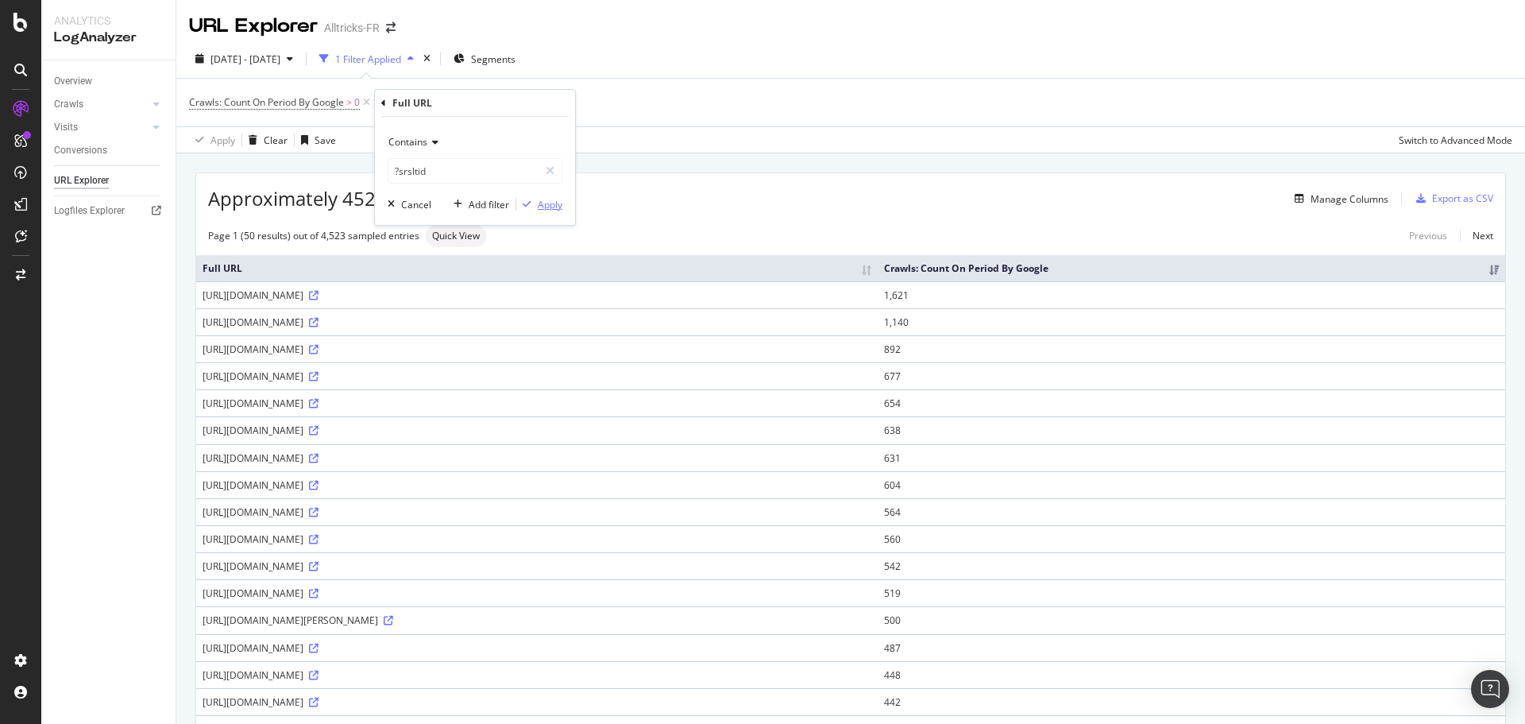
click at [538, 203] on div "Apply" at bounding box center [550, 205] width 25 height 14
